Goal: Transaction & Acquisition: Purchase product/service

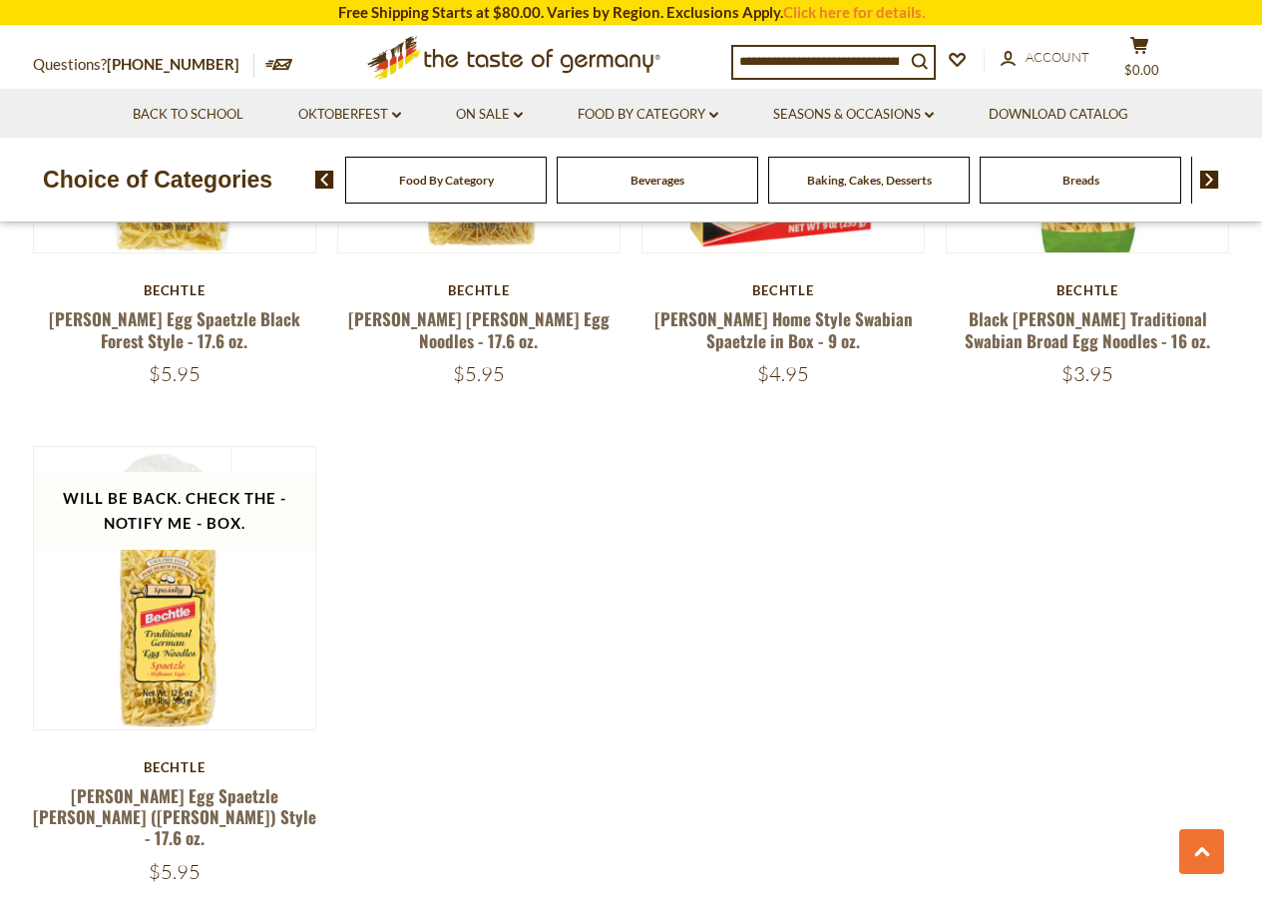
scroll to position [1065, 0]
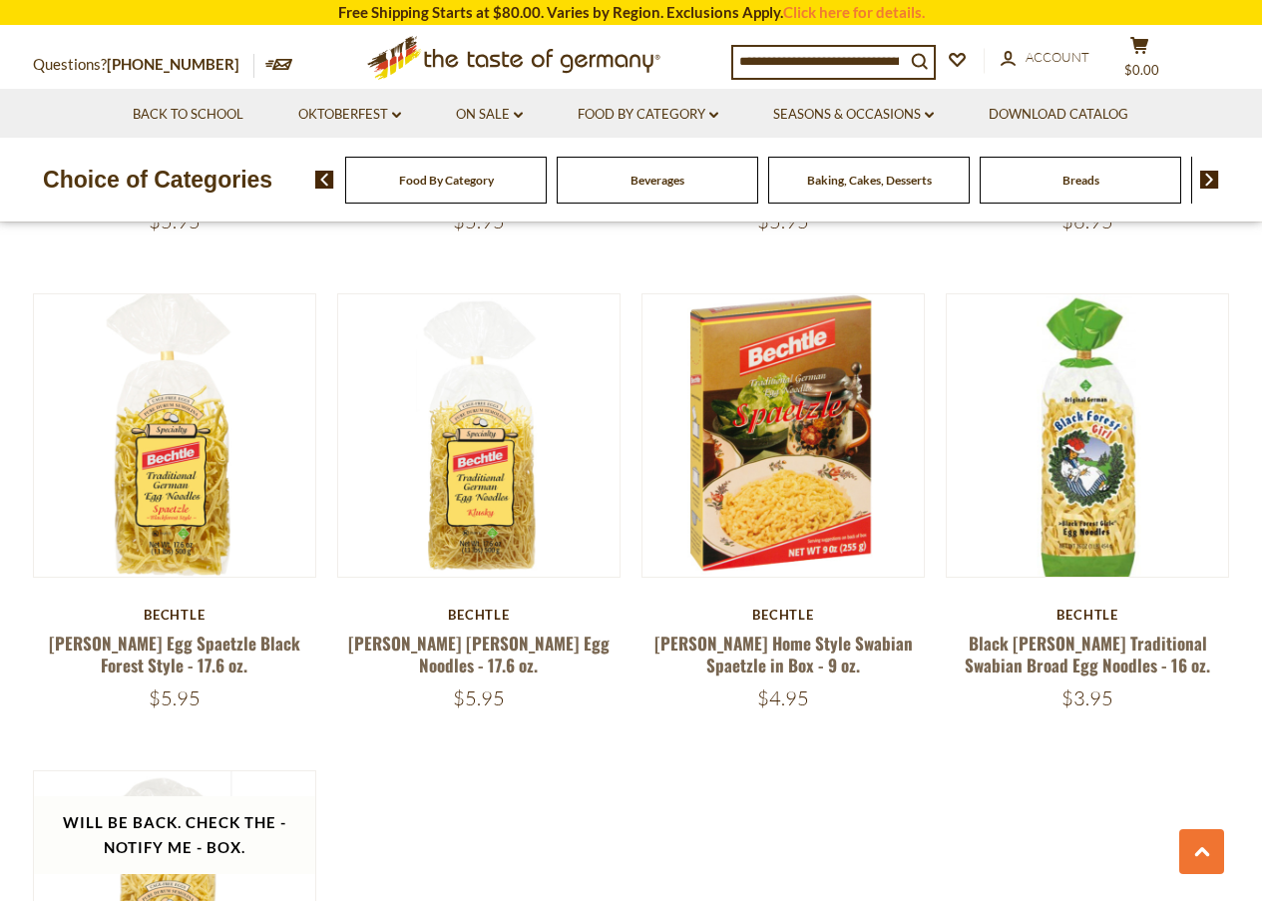
click at [600, 713] on div "Quick View [PERSON_NAME] [PERSON_NAME] "Christmas Tree" Shaped Pasta $4.95" at bounding box center [631, 304] width 1197 height 1927
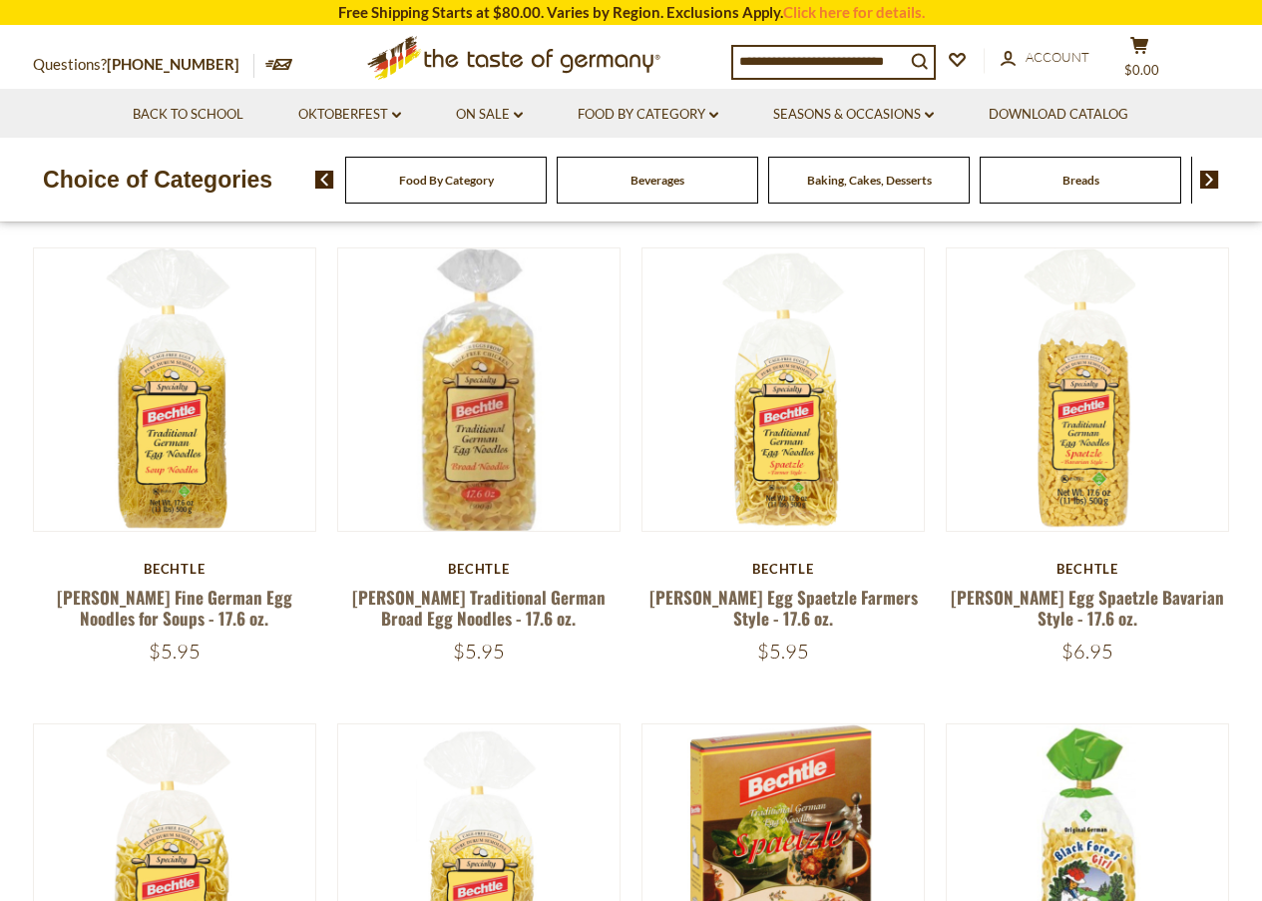
scroll to position [798, 0]
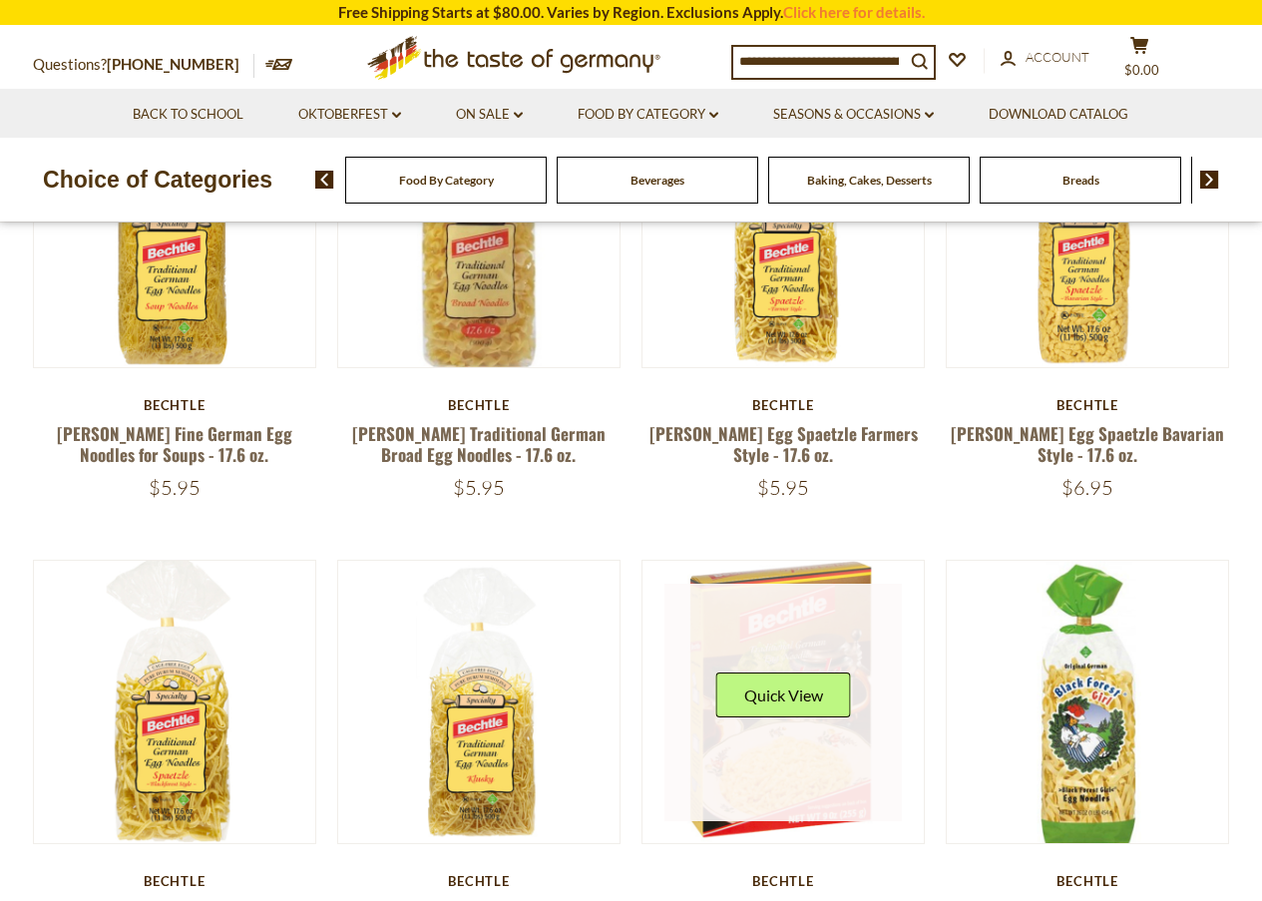
click at [773, 611] on link at bounding box center [782, 702] width 237 height 237
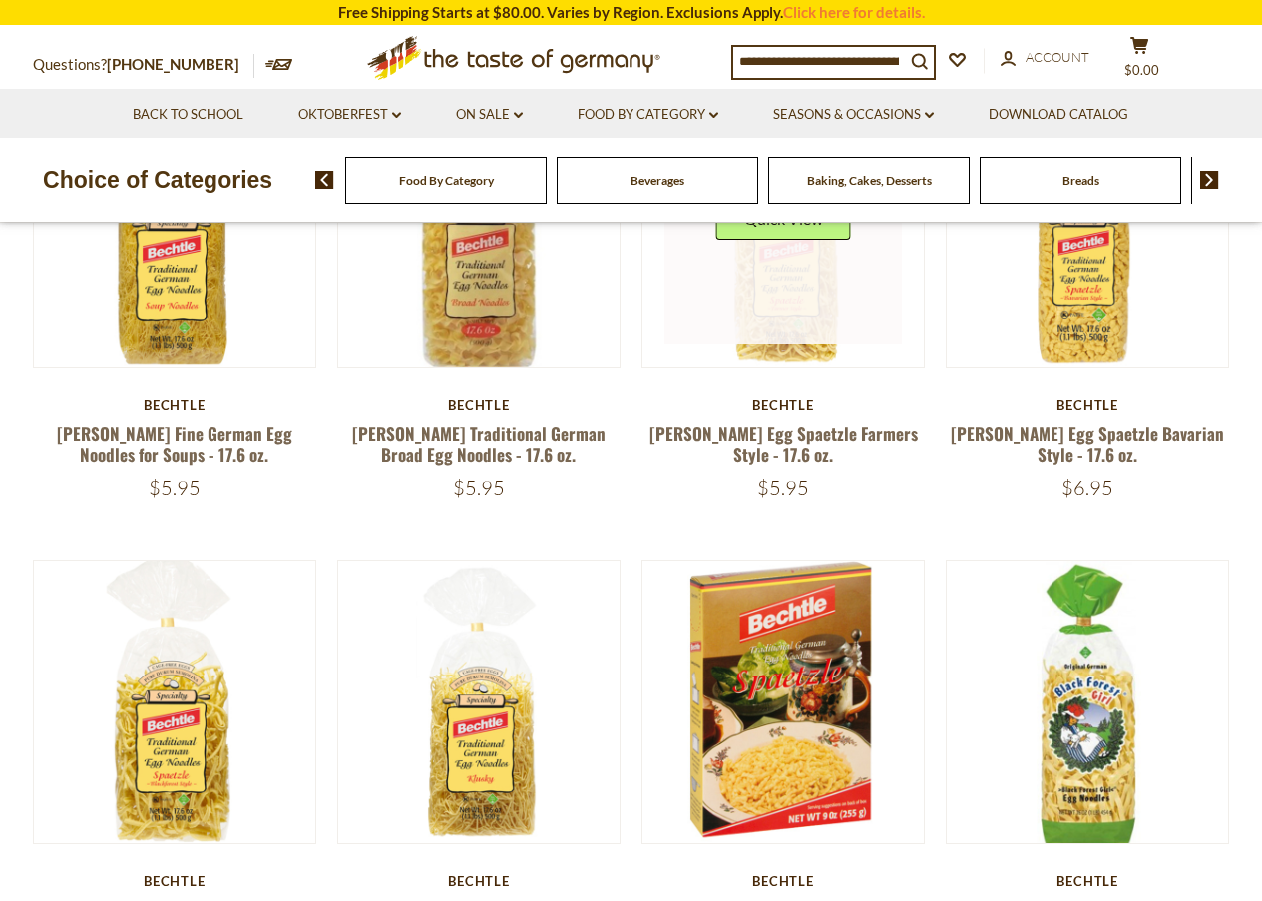
scroll to position [532, 0]
